Goal: Answer question/provide support

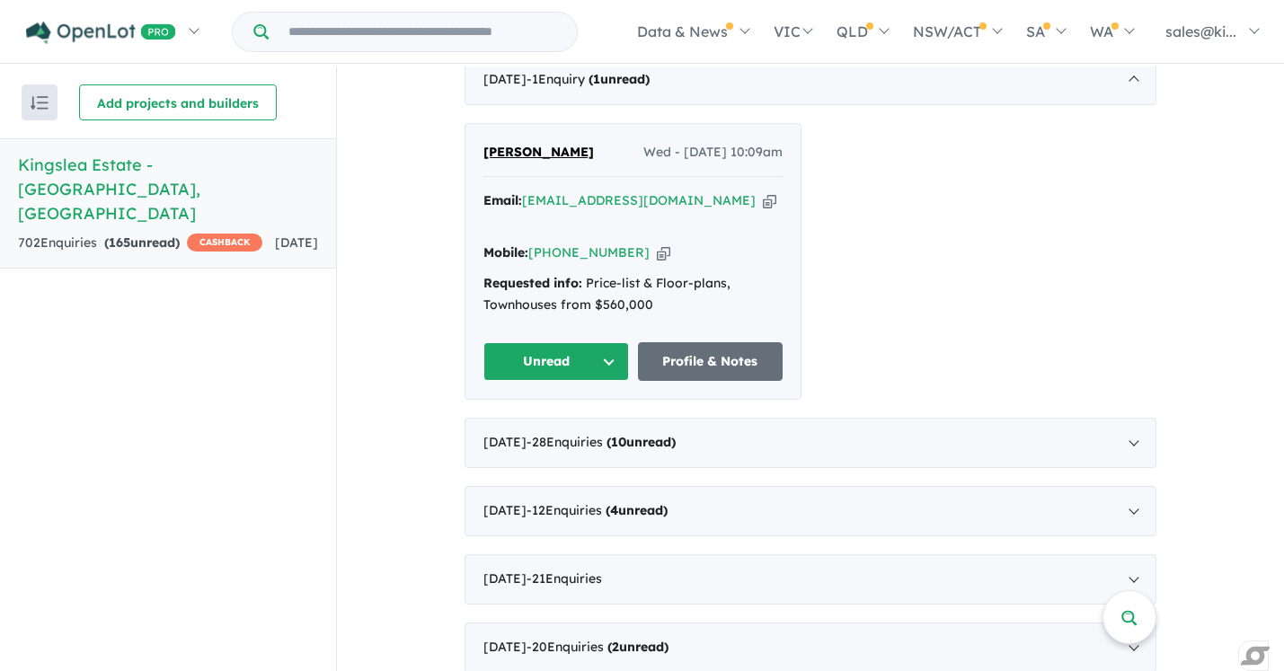
scroll to position [749, 0]
click at [596, 341] on button "Unread" at bounding box center [556, 360] width 146 height 39
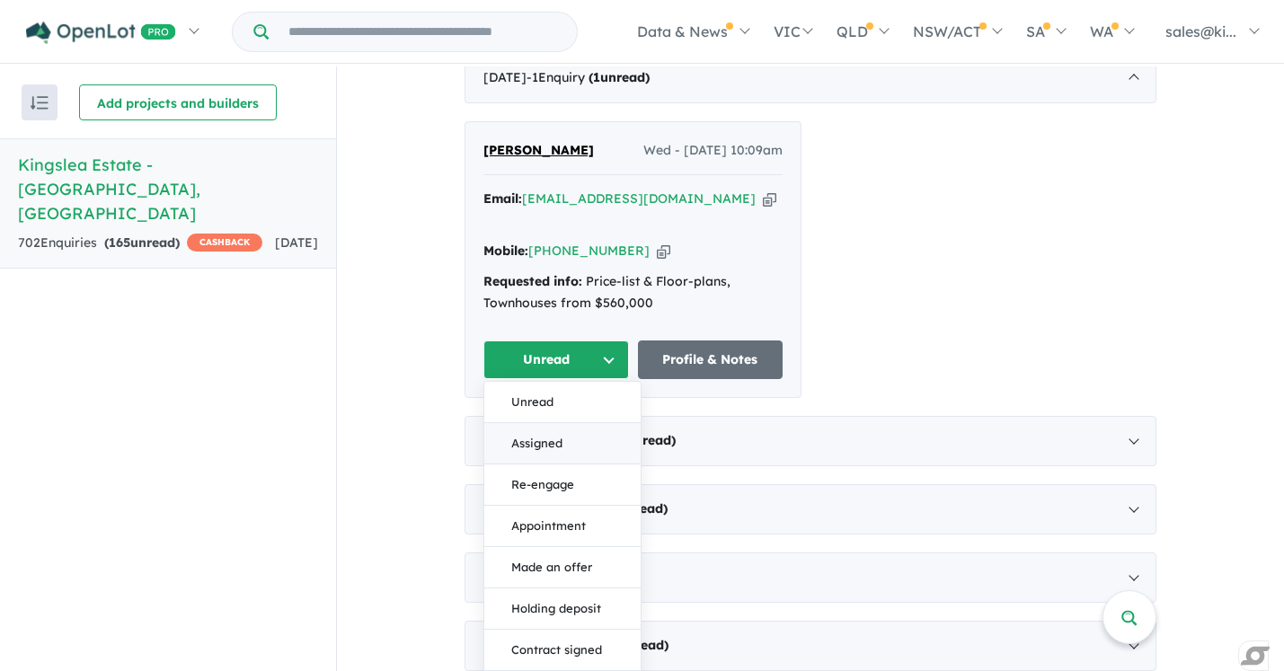
click at [571, 423] on button "Assigned" at bounding box center [562, 443] width 156 height 41
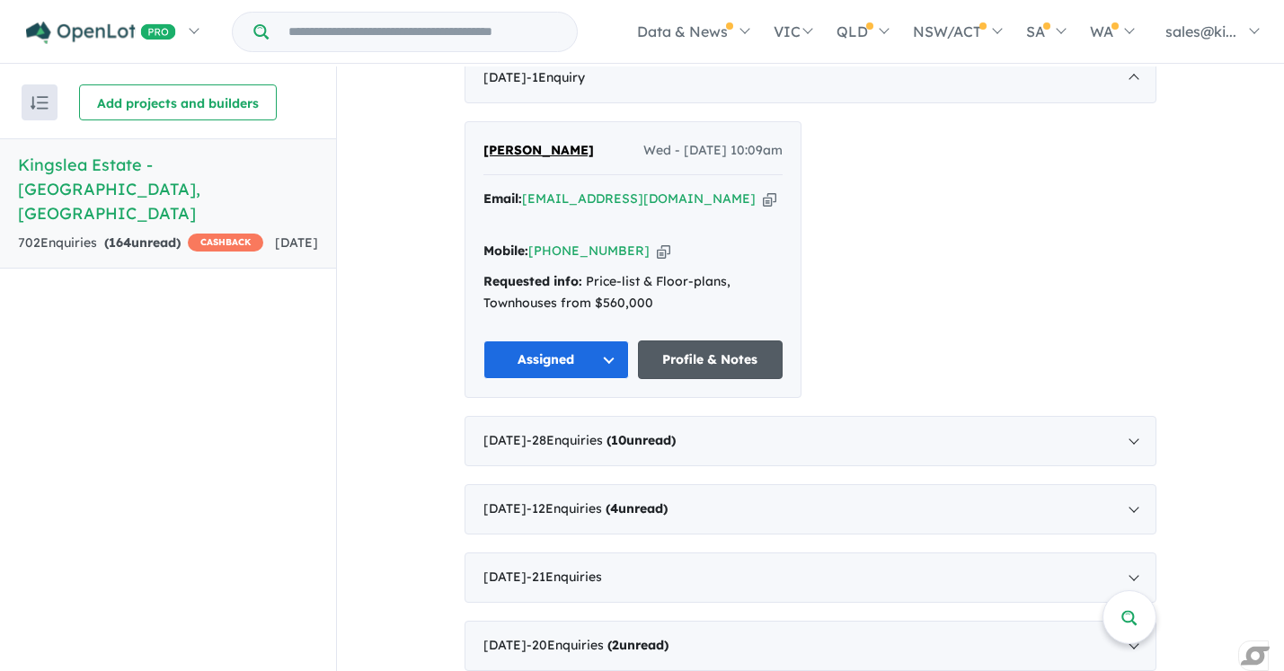
click at [699, 341] on link "Profile & Notes" at bounding box center [711, 360] width 146 height 39
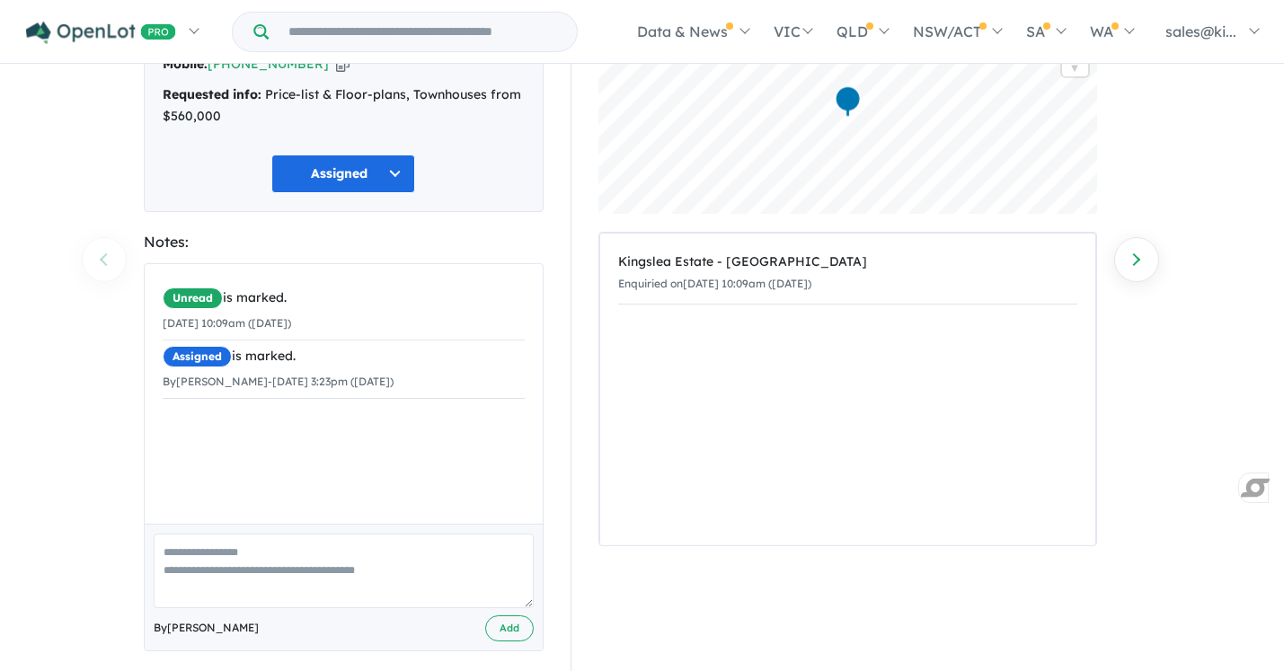
scroll to position [185, 0]
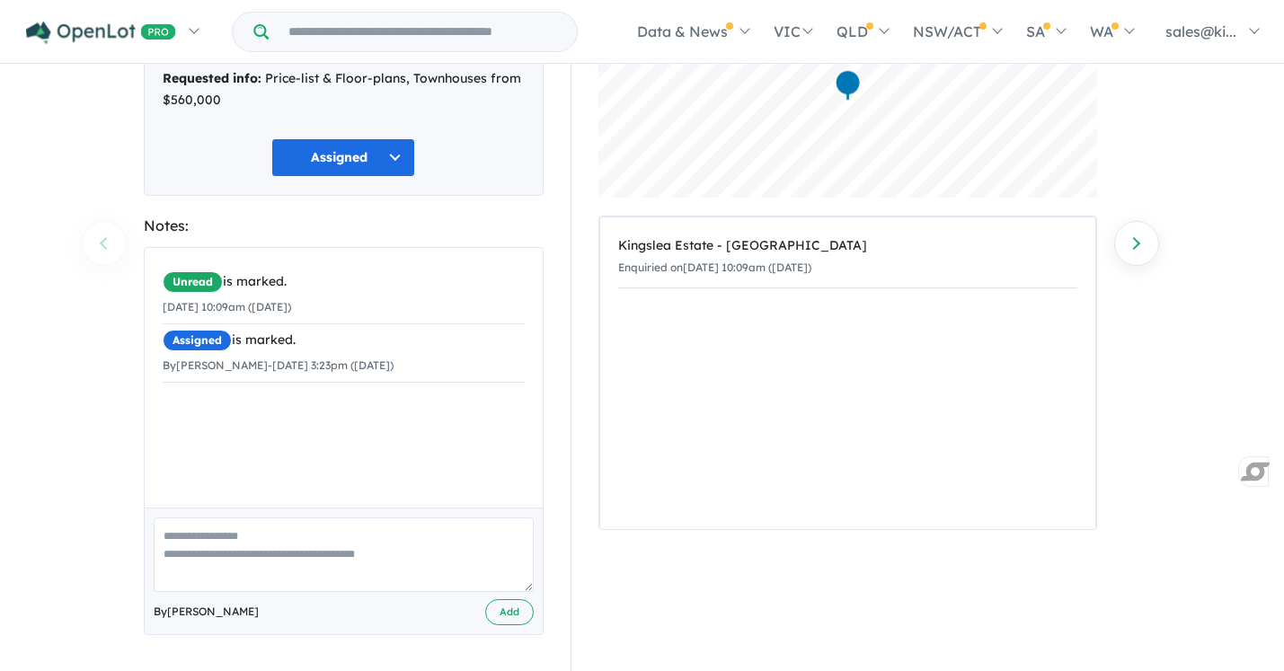
click at [184, 539] on textarea at bounding box center [344, 555] width 380 height 75
click at [221, 536] on textarea "********" at bounding box center [344, 555] width 380 height 75
type textarea "**********"
click at [394, 165] on button "Assigned" at bounding box center [343, 157] width 144 height 39
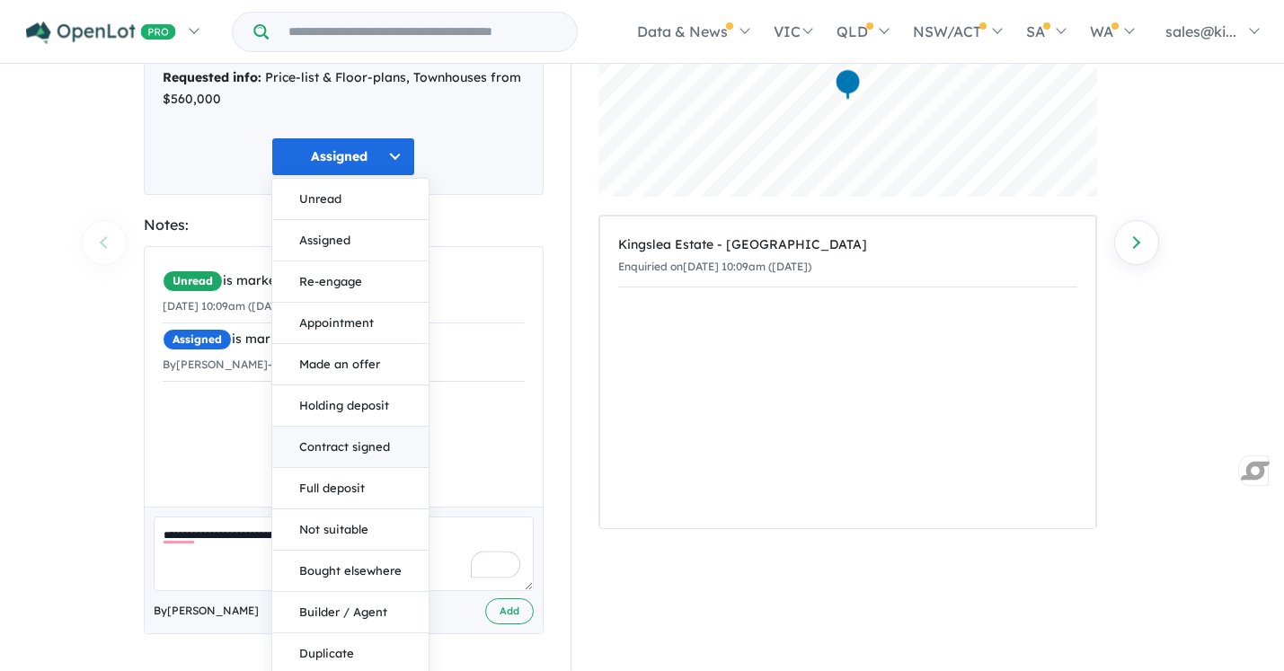
scroll to position [230, 0]
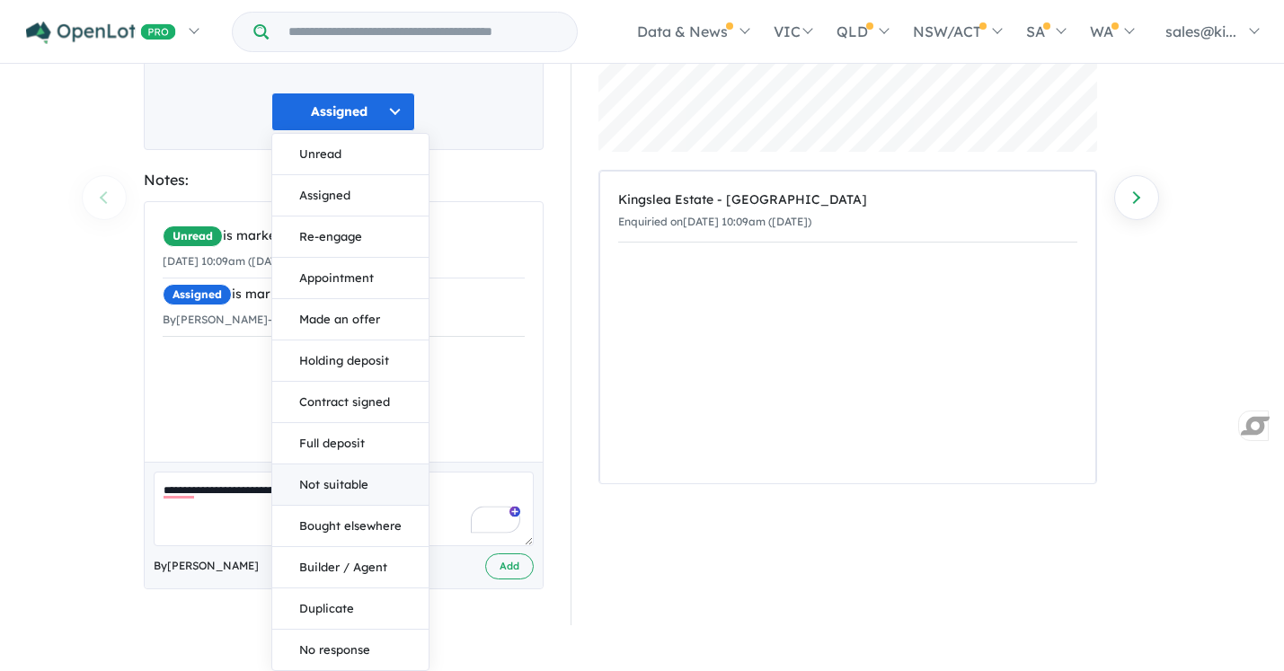
click at [370, 483] on button "Not suitable" at bounding box center [350, 485] width 156 height 41
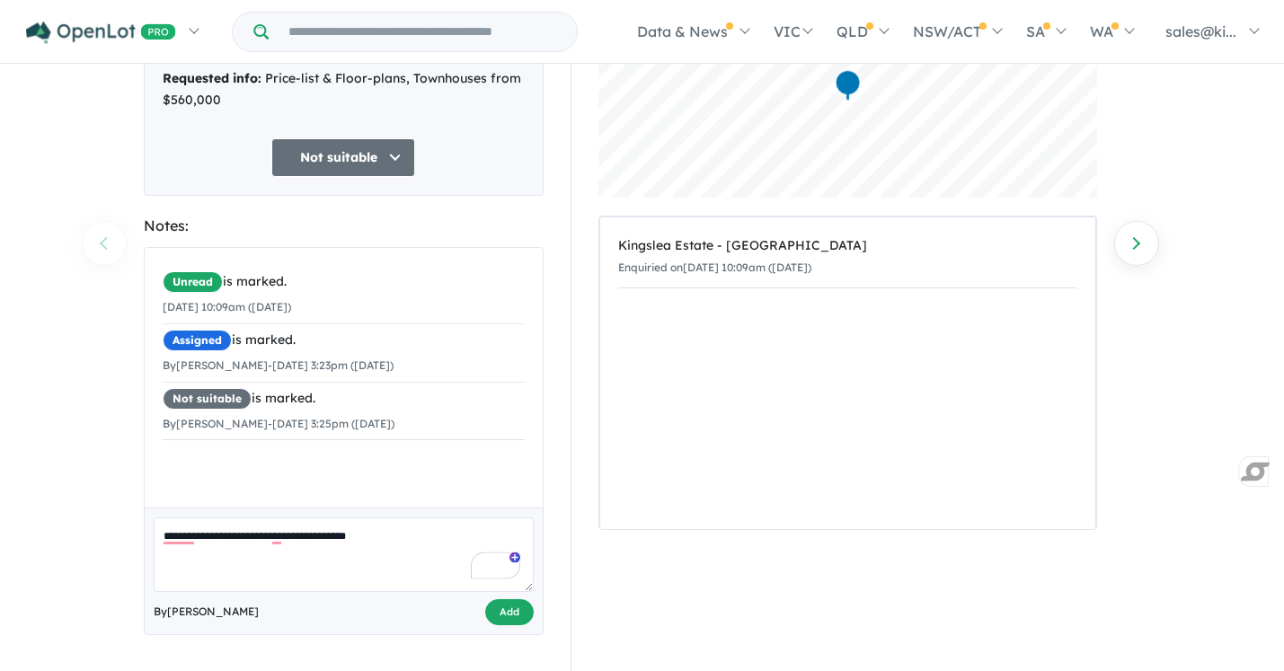
click at [509, 614] on button "Add" at bounding box center [509, 612] width 49 height 26
